Goal: Task Accomplishment & Management: Use online tool/utility

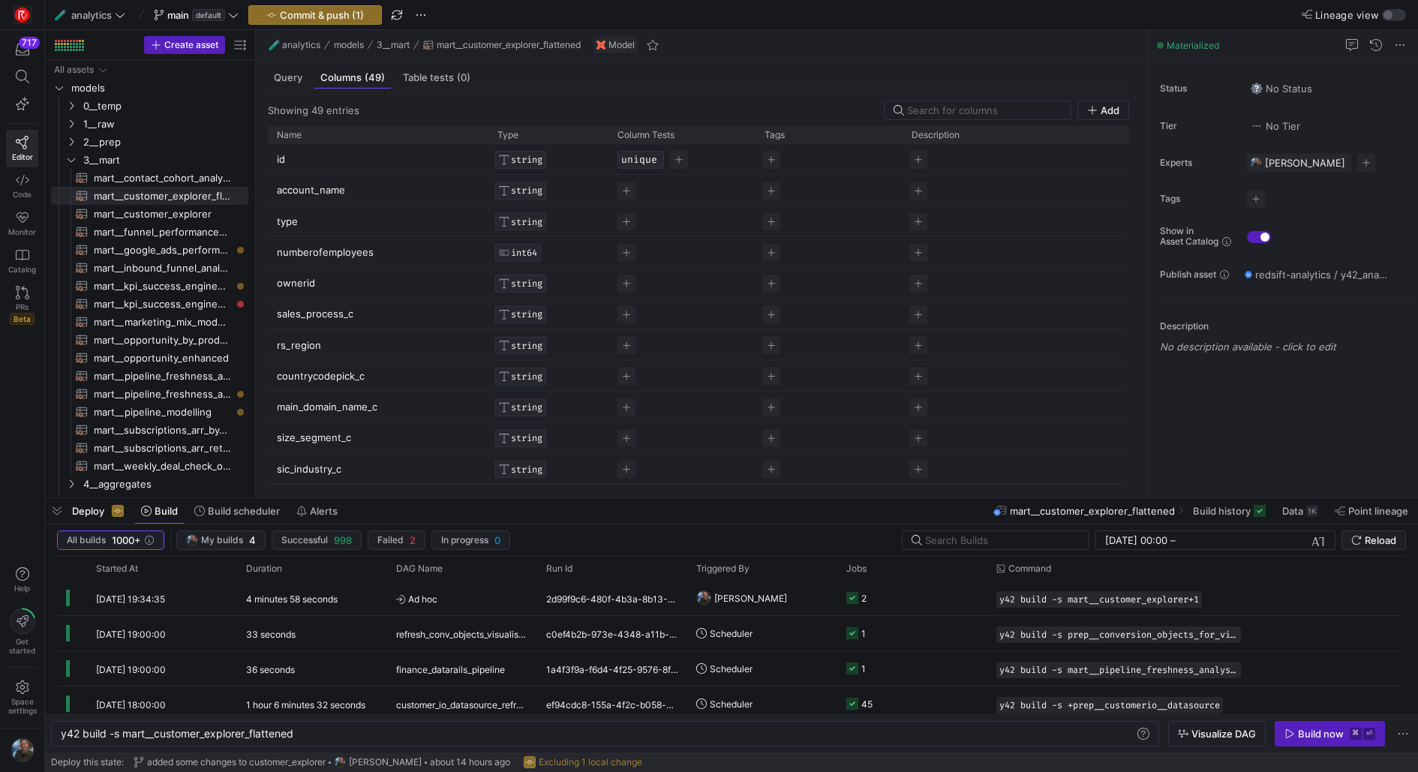
scroll to position [0, 235]
